Goal: Task Accomplishment & Management: Complete application form

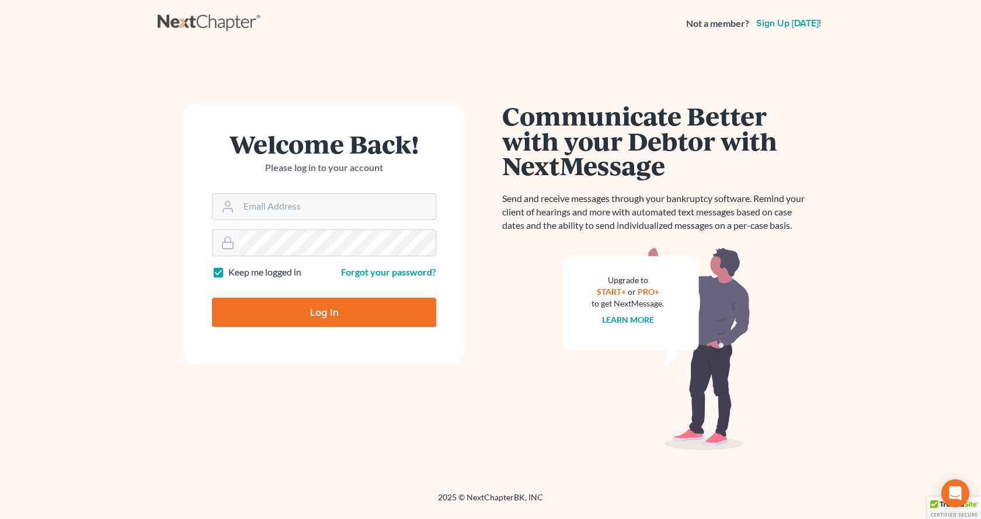
type input "aodom@arthurlwalker.com"
click at [329, 314] on input "Log In" at bounding box center [324, 312] width 224 height 29
type input "Thinking..."
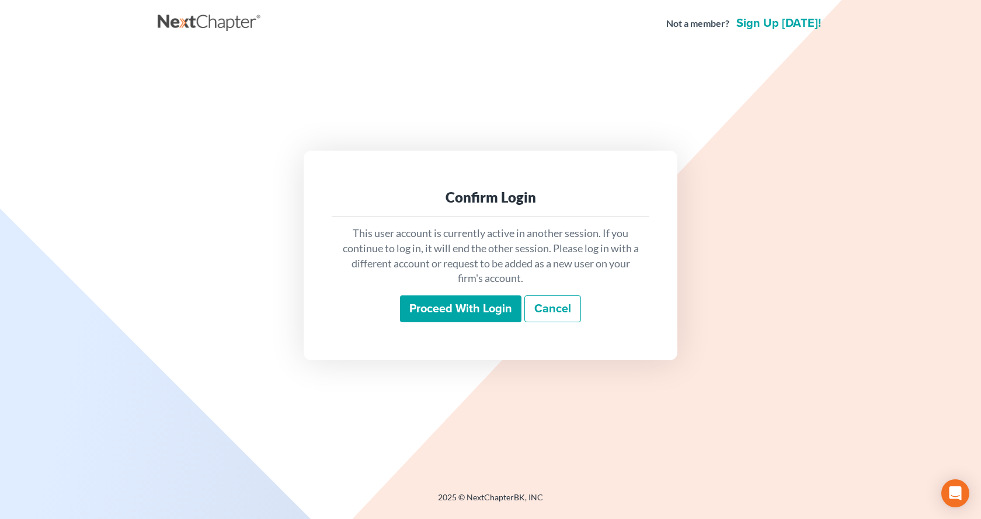
click at [493, 308] on input "Proceed with login" at bounding box center [460, 308] width 121 height 27
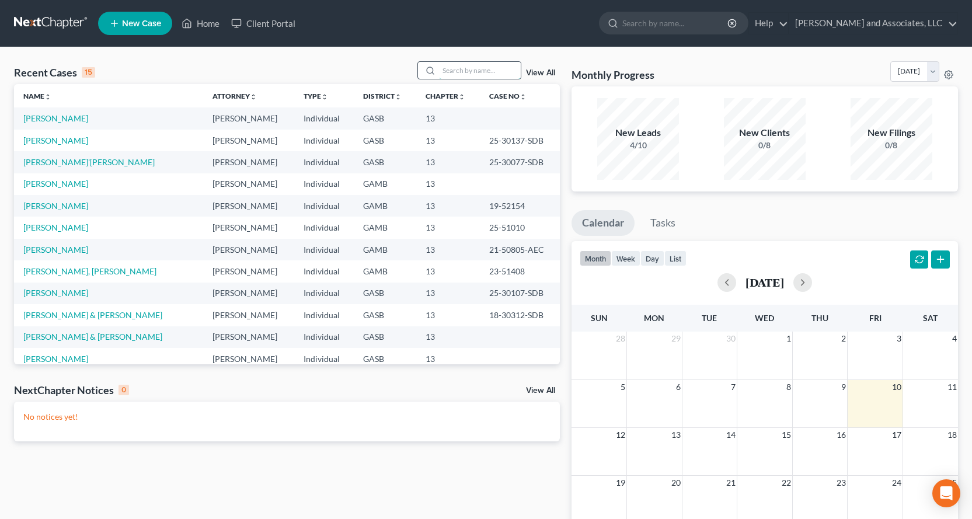
click at [468, 67] on input "search" at bounding box center [480, 70] width 82 height 17
type input "[PERSON_NAME]"
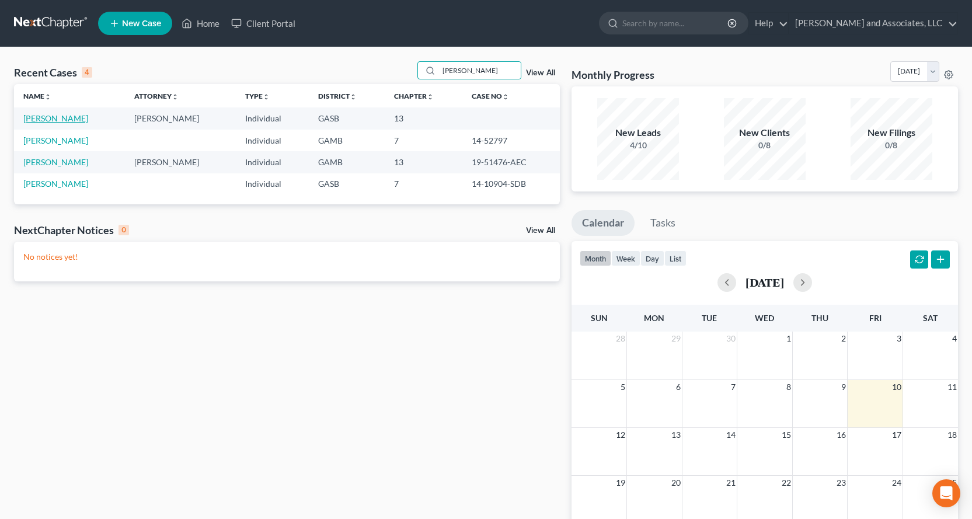
click at [41, 116] on link "Ellis, Kimberly" at bounding box center [55, 118] width 65 height 10
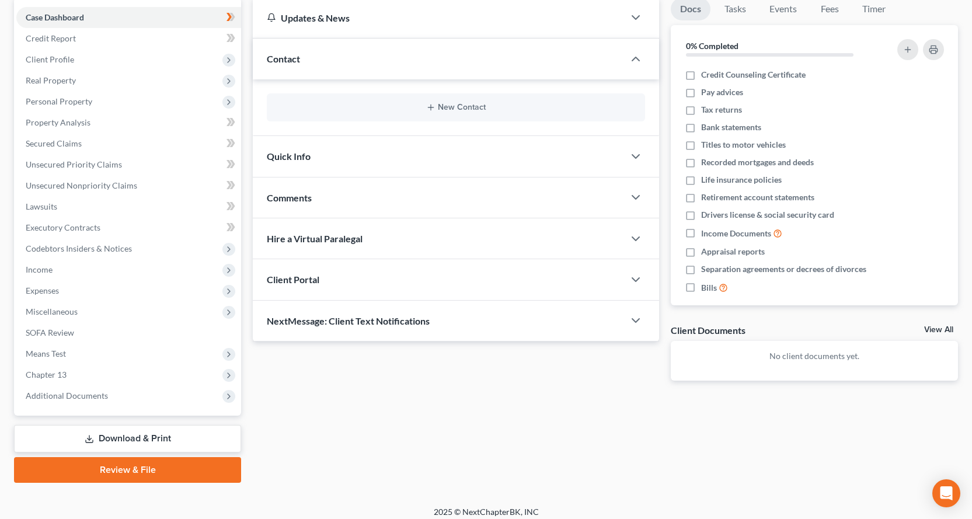
scroll to position [123, 0]
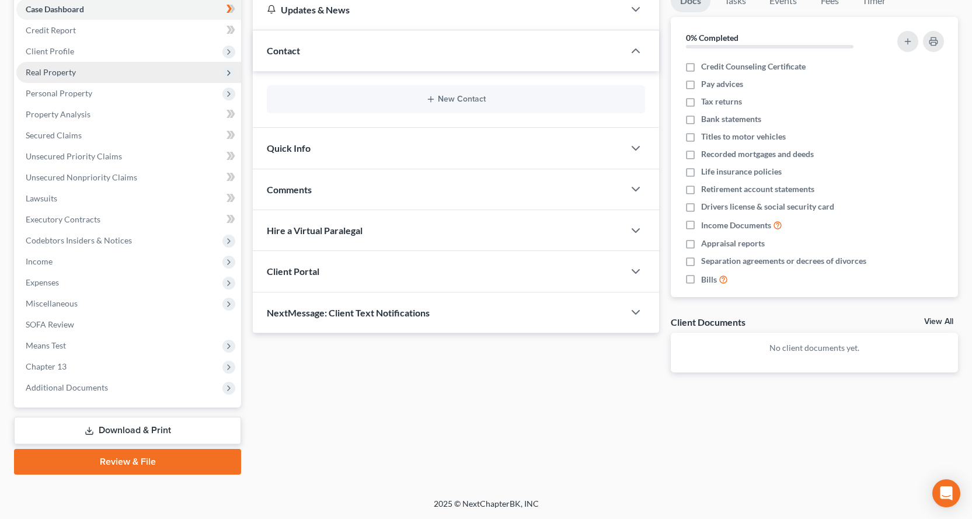
click at [43, 71] on span "Real Property" at bounding box center [51, 72] width 50 height 10
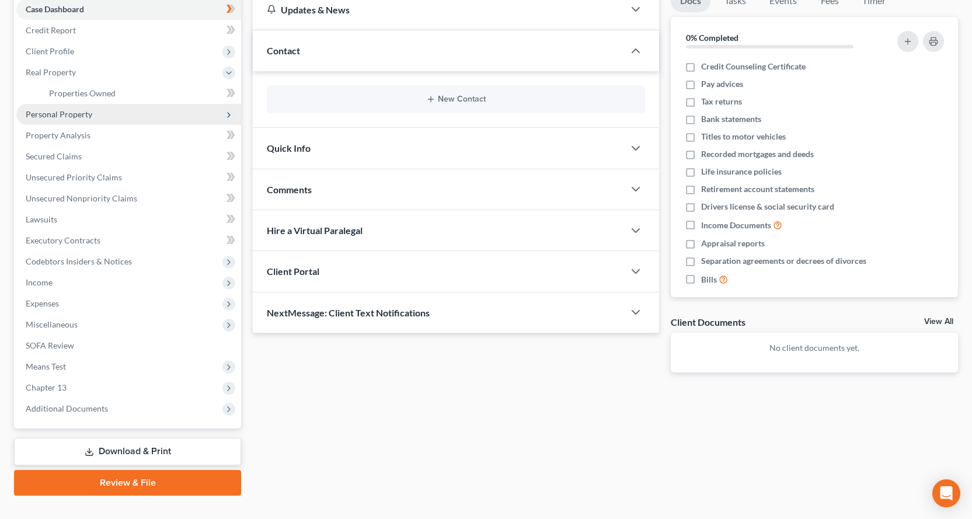
click at [67, 110] on span "Personal Property" at bounding box center [59, 114] width 67 height 10
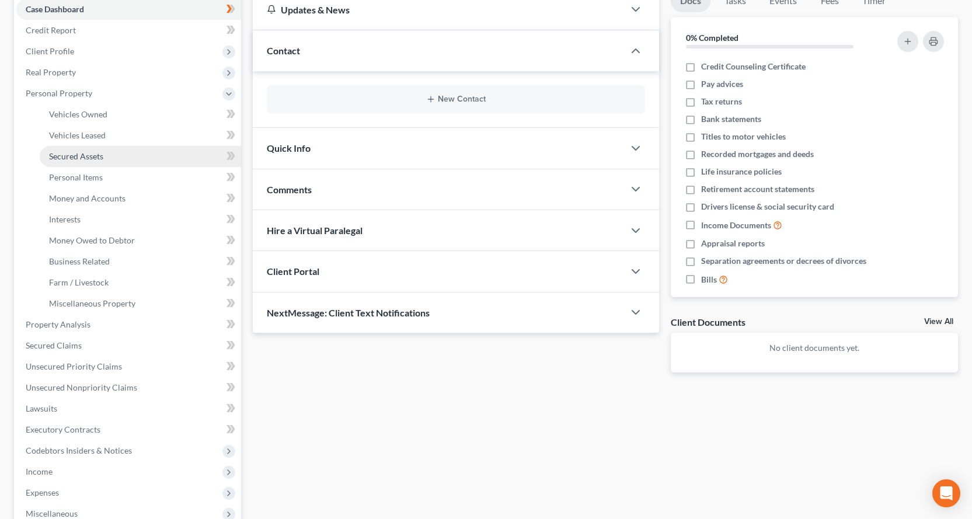
click at [89, 162] on link "Secured Assets" at bounding box center [140, 156] width 201 height 21
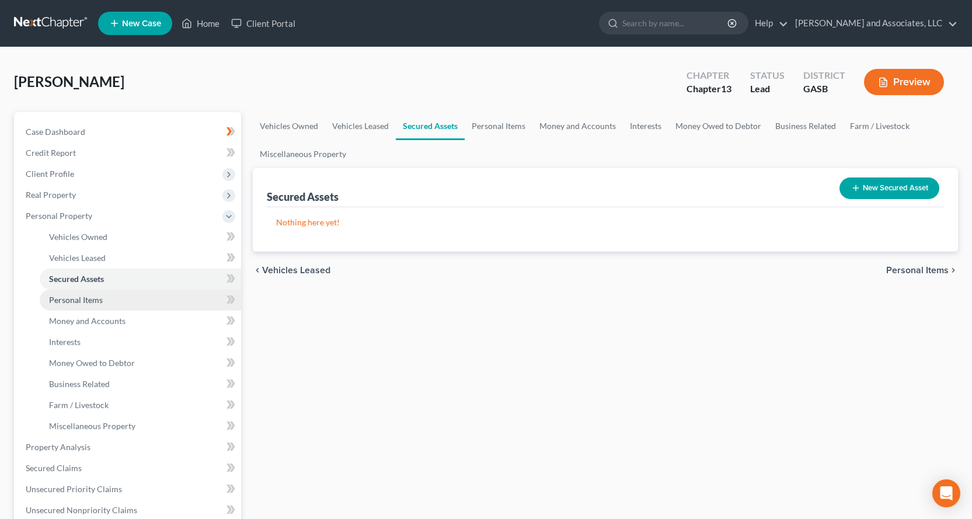
click at [83, 304] on span "Personal Items" at bounding box center [76, 300] width 54 height 10
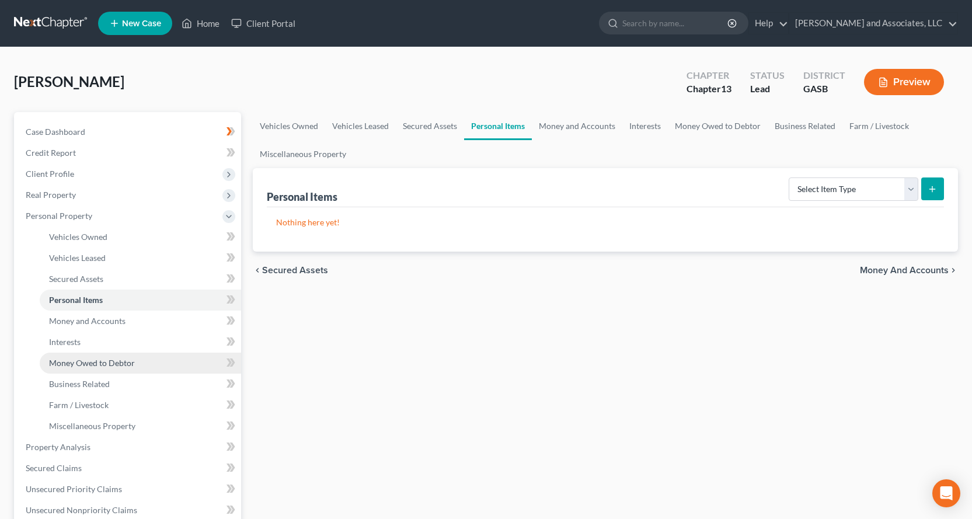
click at [74, 356] on link "Money Owed to Debtor" at bounding box center [140, 363] width 201 height 21
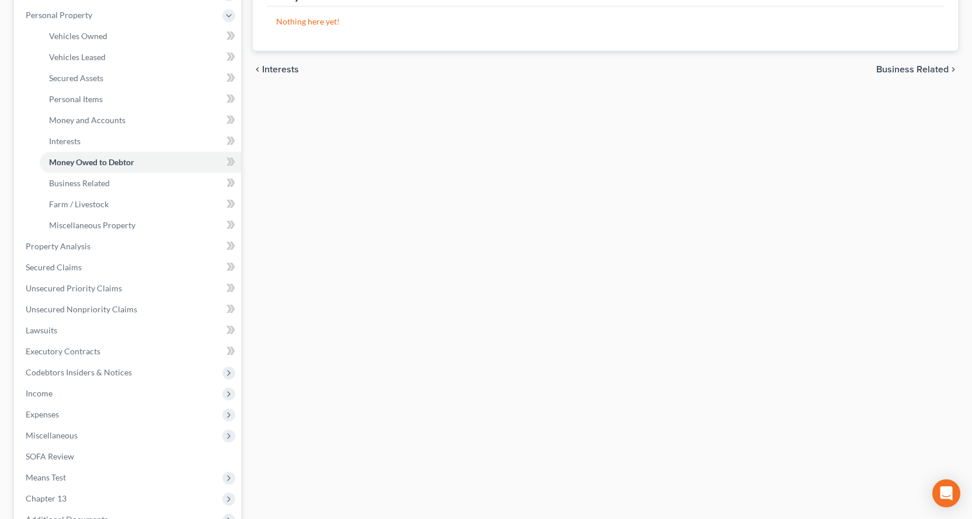
scroll to position [204, 0]
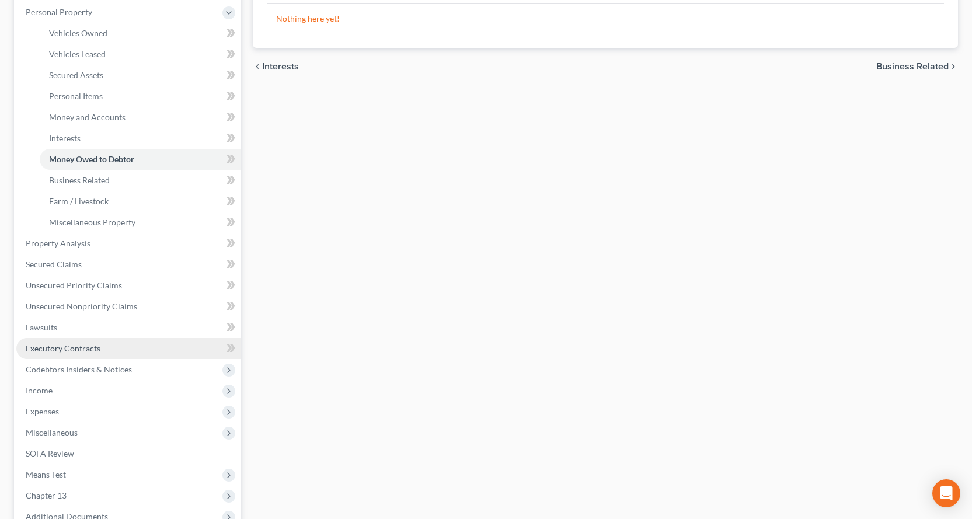
click at [60, 347] on span "Executory Contracts" at bounding box center [63, 348] width 75 height 10
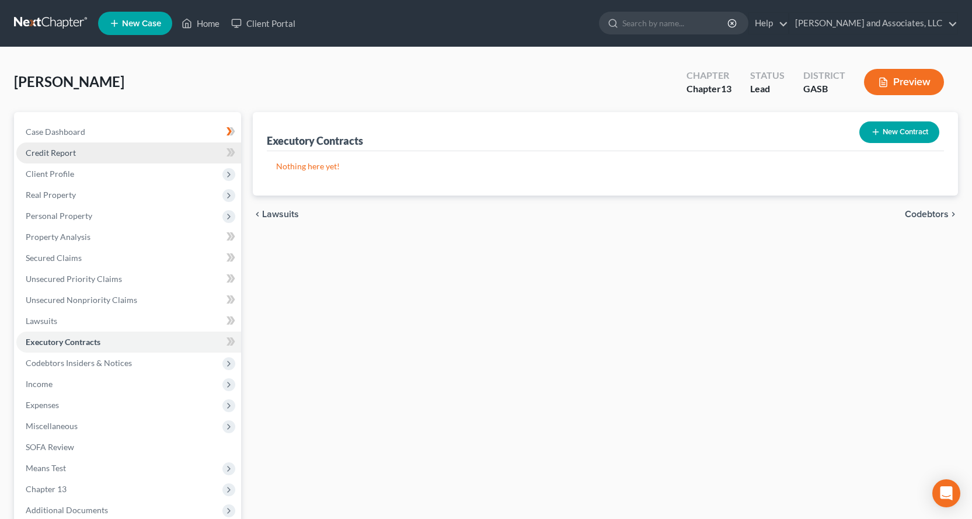
click at [58, 156] on span "Credit Report" at bounding box center [51, 153] width 50 height 10
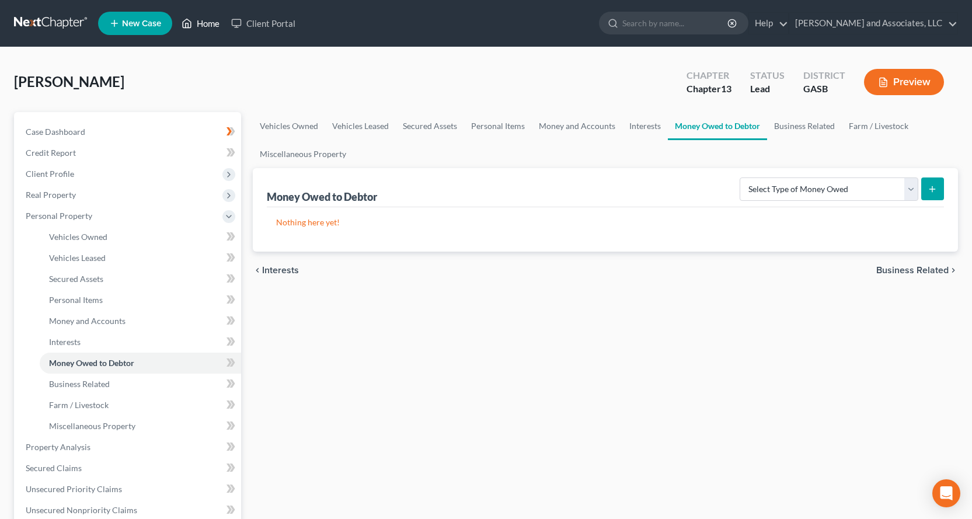
click at [203, 22] on link "Home" at bounding box center [201, 23] width 50 height 21
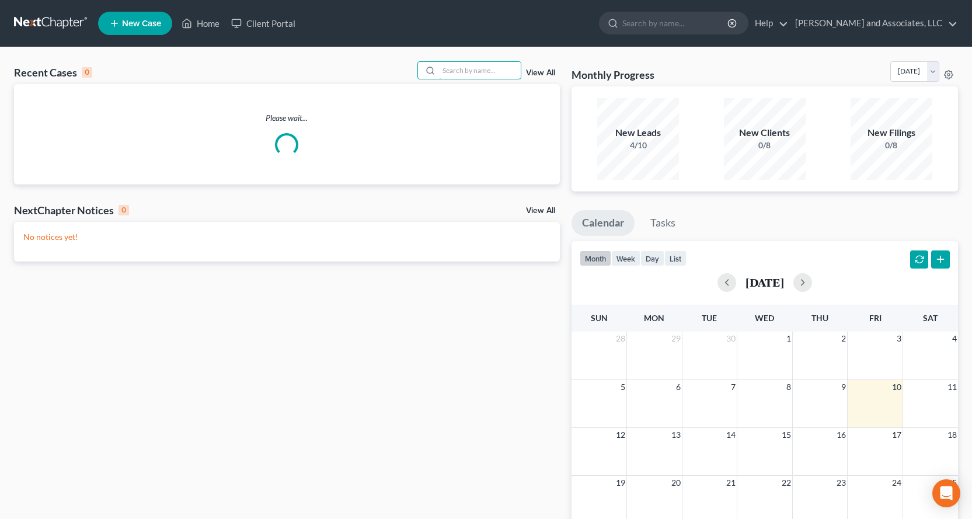
drag, startPoint x: 491, startPoint y: 69, endPoint x: 538, endPoint y: 245, distance: 182.4
click at [495, 75] on input "search" at bounding box center [480, 70] width 82 height 17
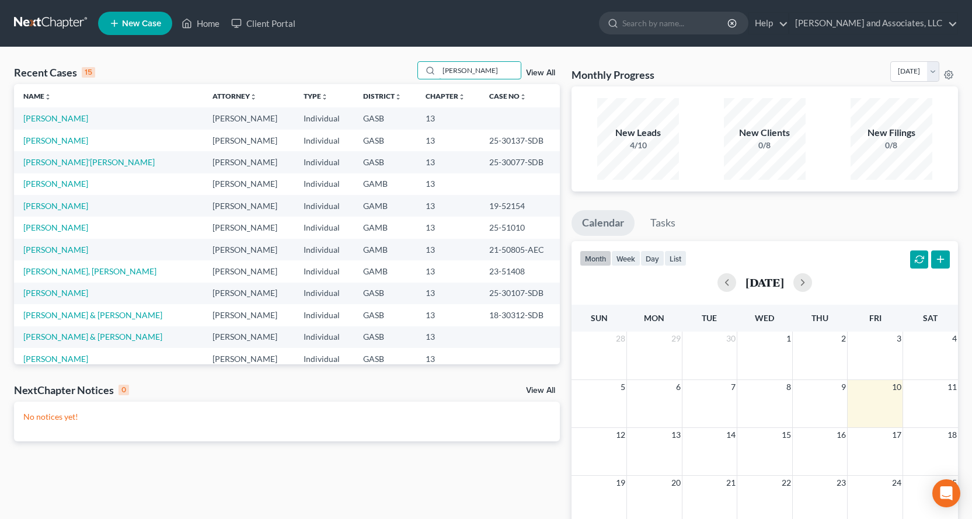
type input "jones"
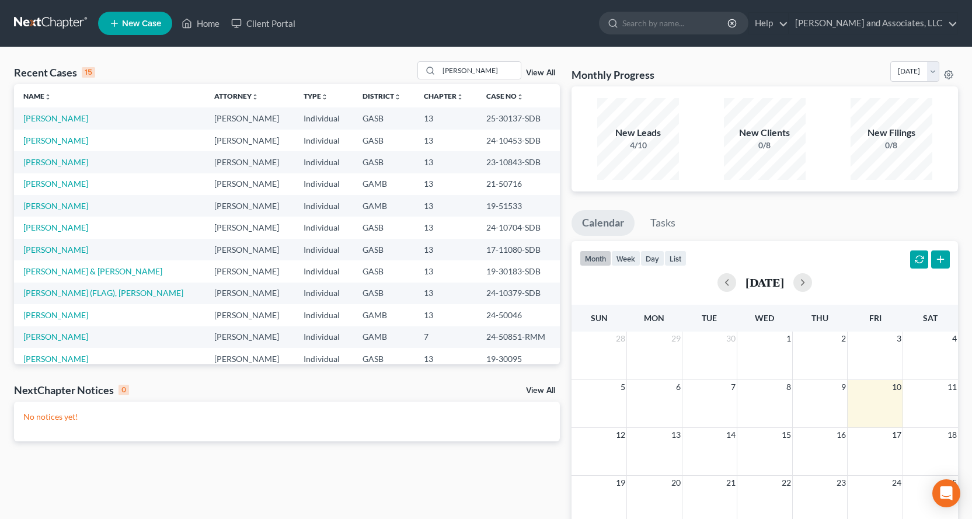
drag, startPoint x: 49, startPoint y: 111, endPoint x: 50, endPoint y: 136, distance: 24.5
click at [49, 112] on td "Jones, Robert" at bounding box center [109, 118] width 191 height 22
click at [120, 137] on td "Jones, Brenda" at bounding box center [109, 141] width 191 height 22
click at [61, 118] on link "Jones, Robert" at bounding box center [55, 118] width 65 height 10
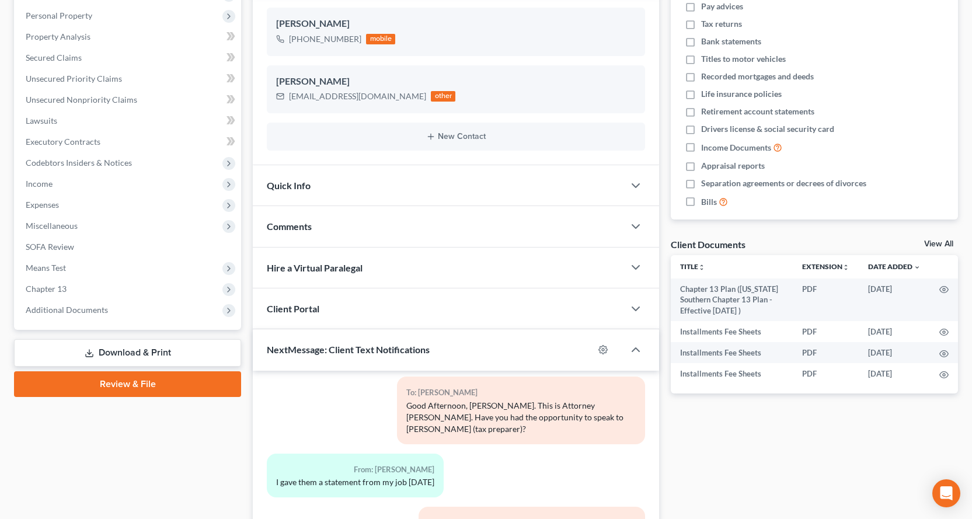
scroll to position [201, 0]
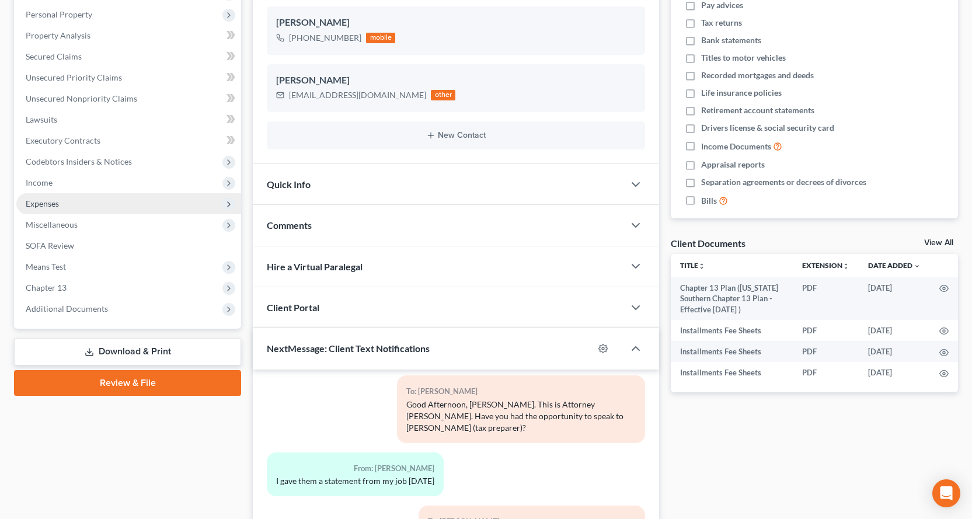
click at [47, 201] on span "Expenses" at bounding box center [42, 203] width 33 height 10
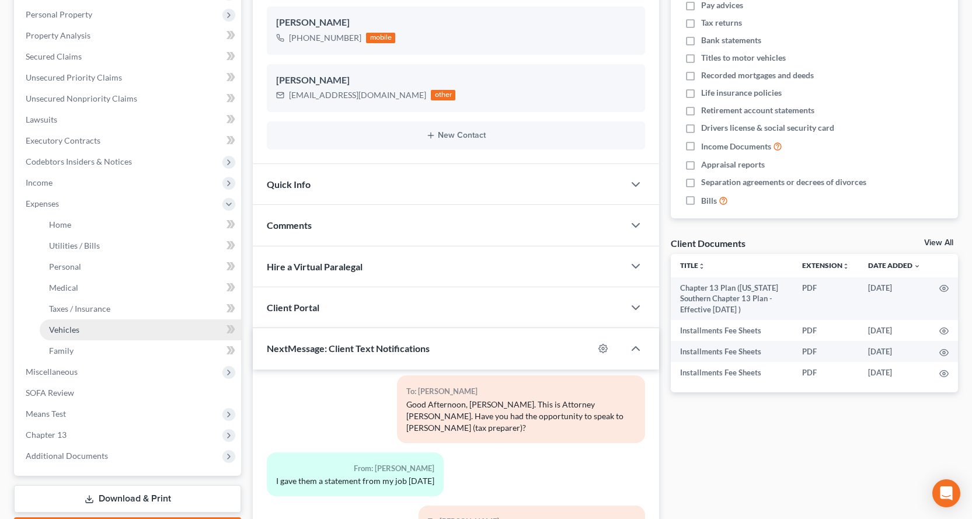
click at [61, 330] on span "Vehicles" at bounding box center [64, 330] width 30 height 10
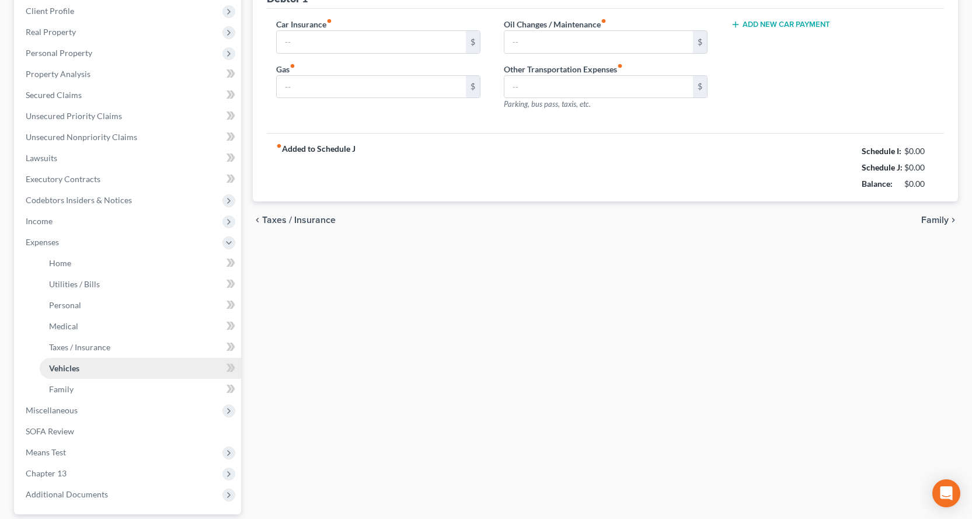
type input "192.80"
type input "300.00"
type input "0.00"
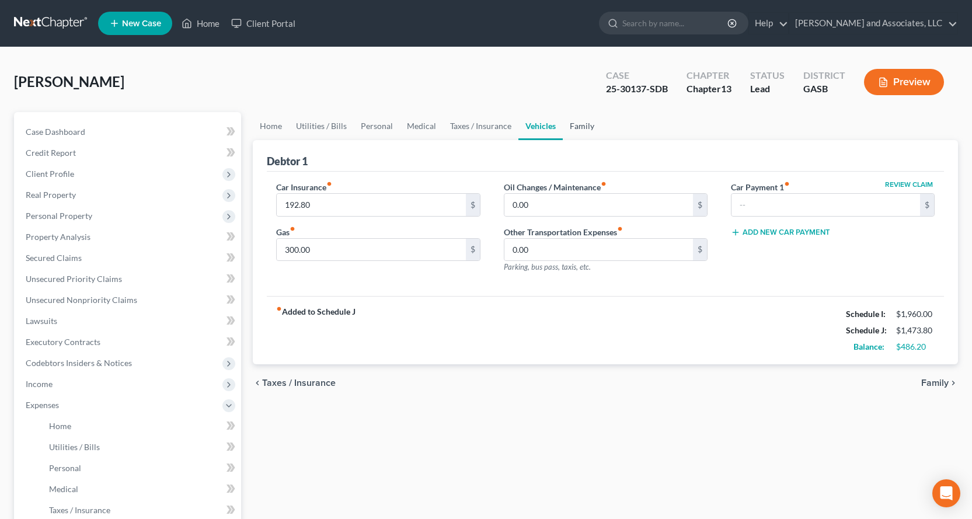
click at [576, 124] on link "Family" at bounding box center [582, 126] width 39 height 28
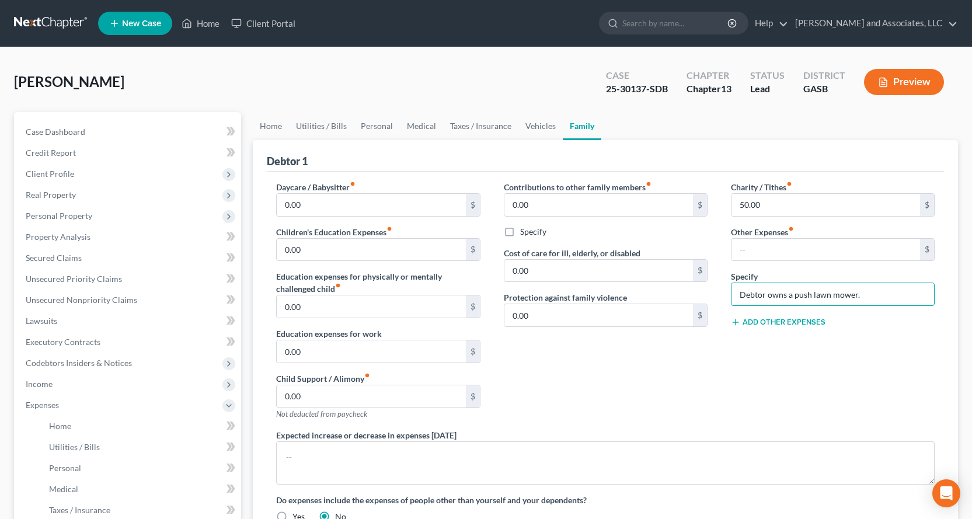
drag, startPoint x: 864, startPoint y: 293, endPoint x: 630, endPoint y: 252, distance: 237.6
click at [699, 294] on div "Daycare / Babysitter fiber_manual_record 0.00 $ Children's Education Expenses f…" at bounding box center [605, 356] width 682 height 351
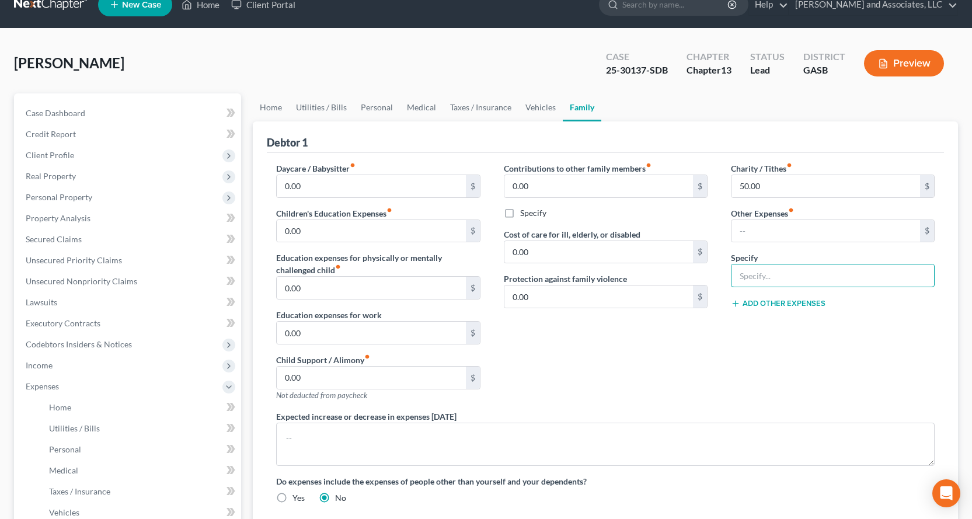
scroll to position [13, 0]
